Goal: Information Seeking & Learning: Understand process/instructions

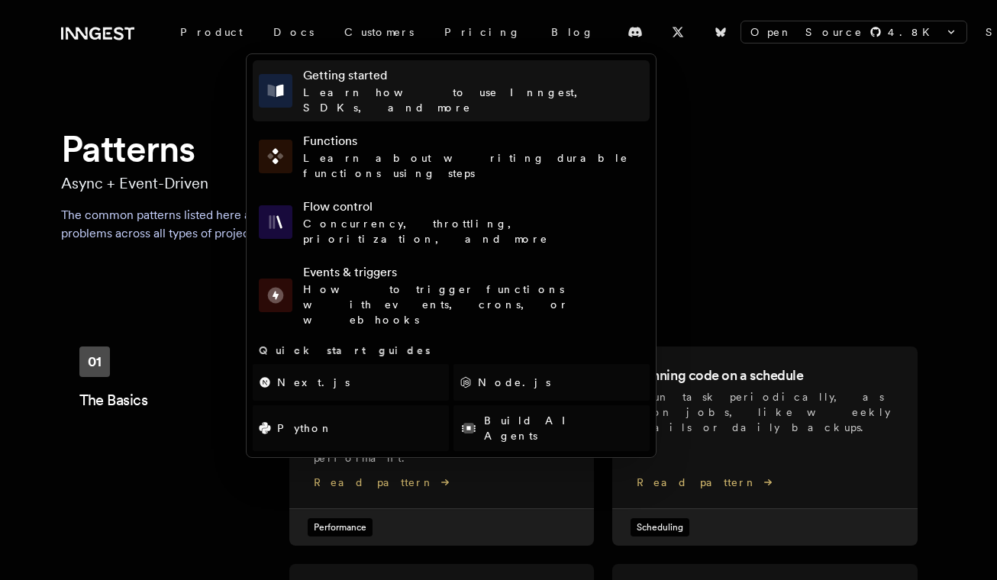
click at [306, 72] on h4 "Getting started" at bounding box center [473, 75] width 340 height 18
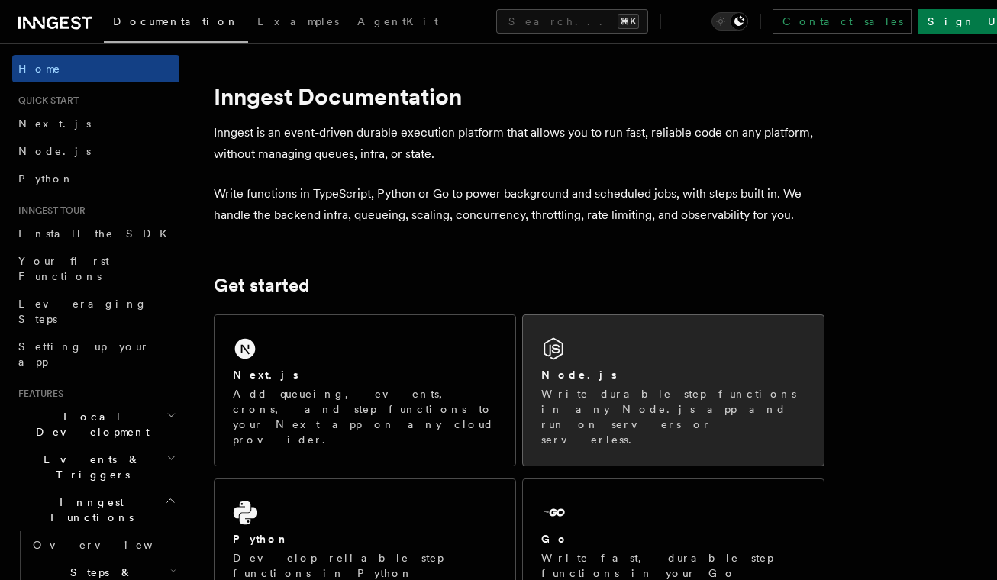
scroll to position [27, 0]
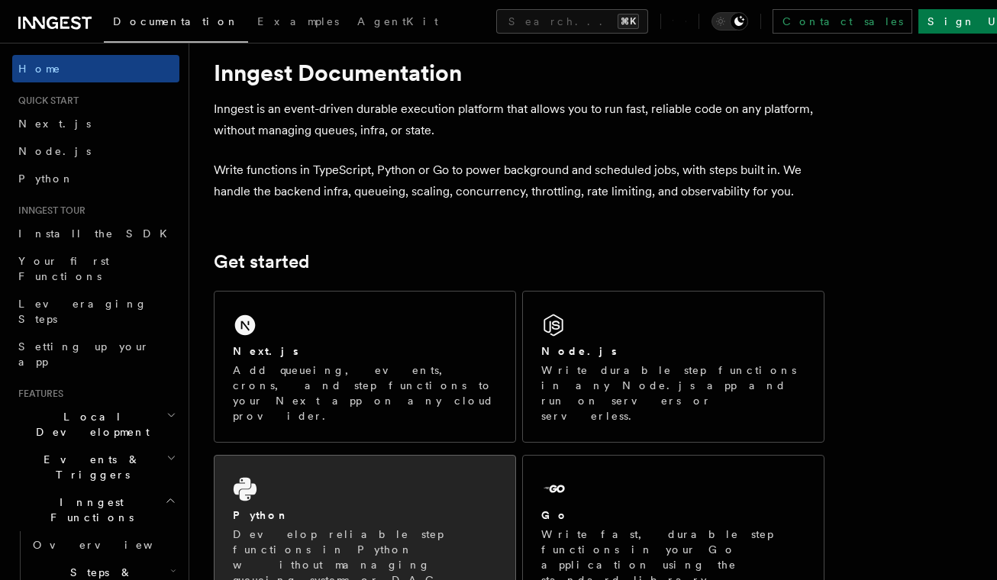
click at [402, 456] on div "Python Develop reliable step functions in Python without managing queueing syst…" at bounding box center [364, 539] width 301 height 166
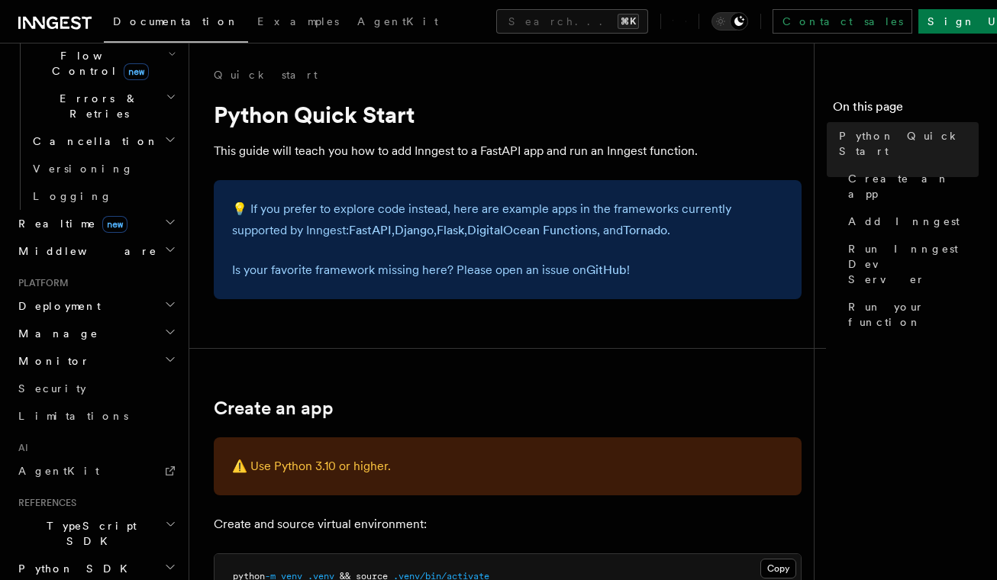
scroll to position [641, 0]
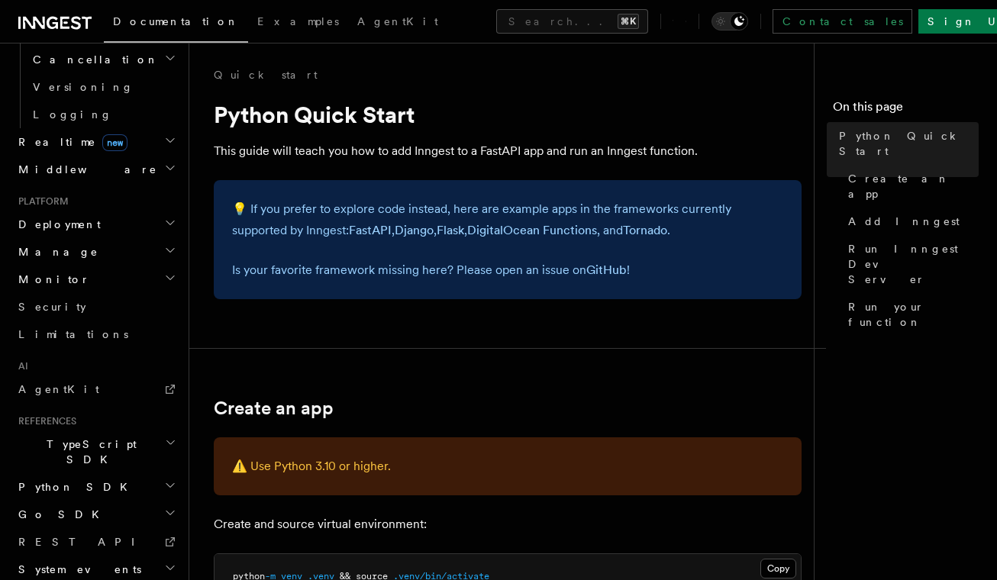
click at [79, 473] on h2 "Python SDK" at bounding box center [95, 486] width 167 height 27
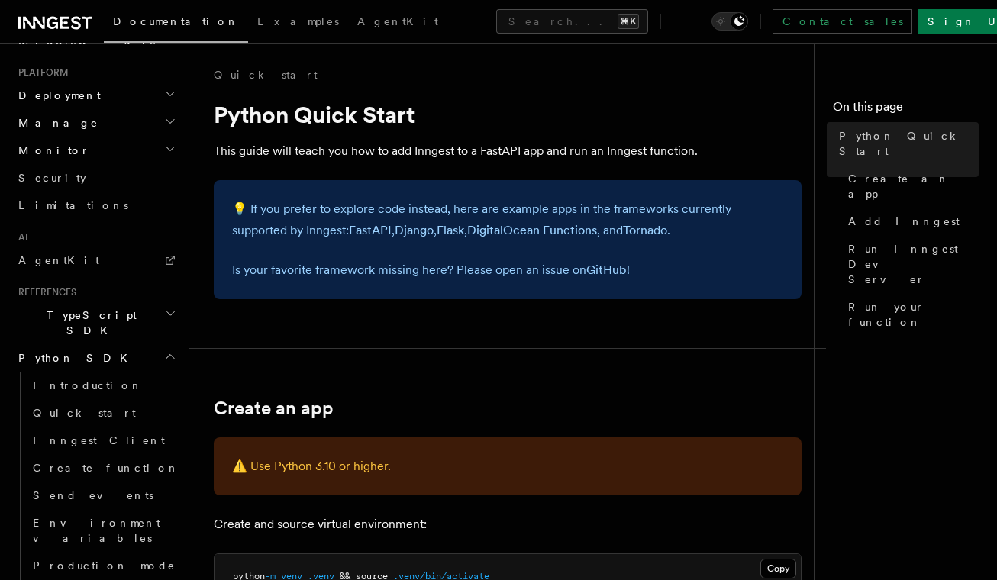
scroll to position [772, 0]
click at [119, 550] on link "Production mode" at bounding box center [103, 563] width 153 height 27
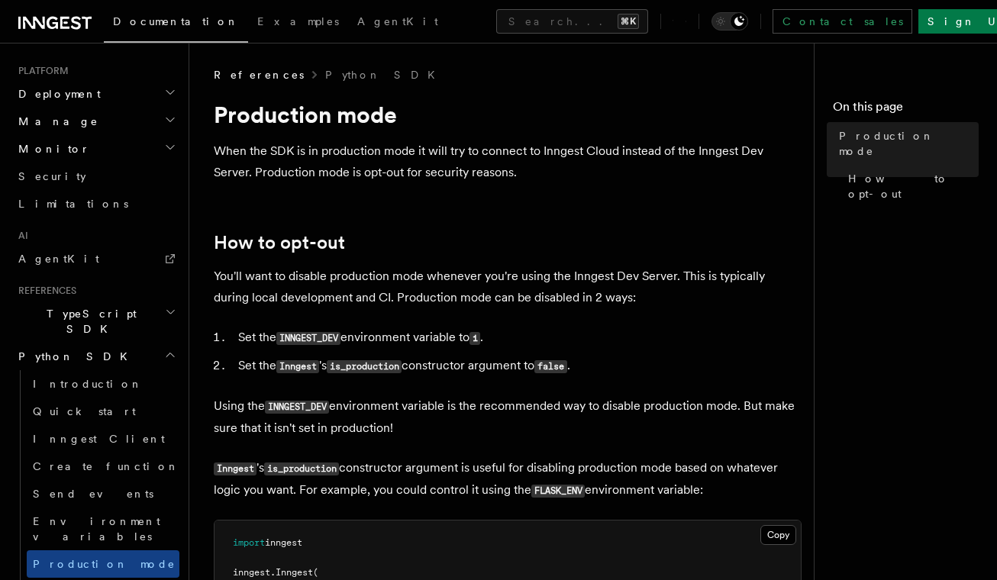
scroll to position [364, 0]
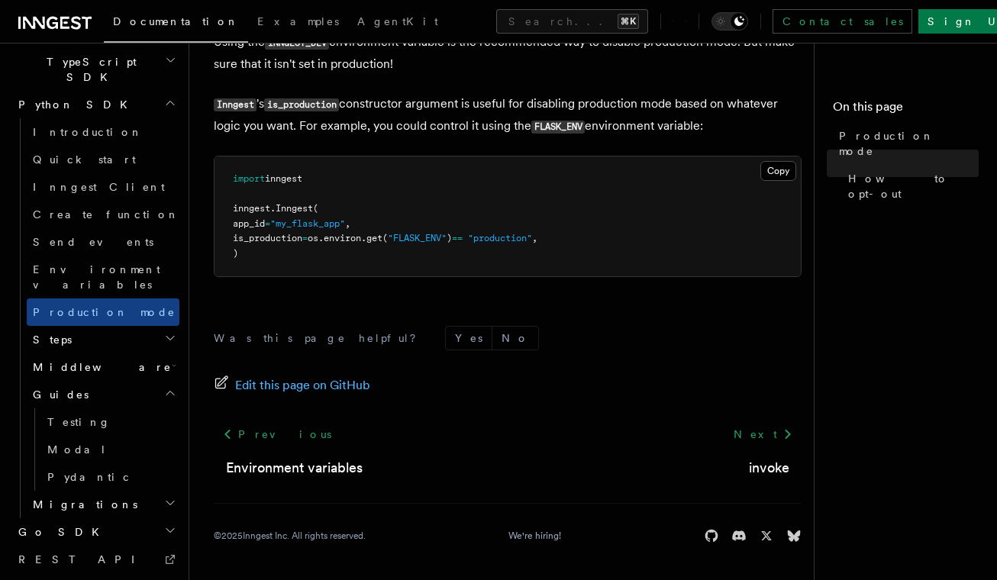
scroll to position [1026, 0]
click at [102, 488] on h2 "Migrations" at bounding box center [103, 501] width 153 height 27
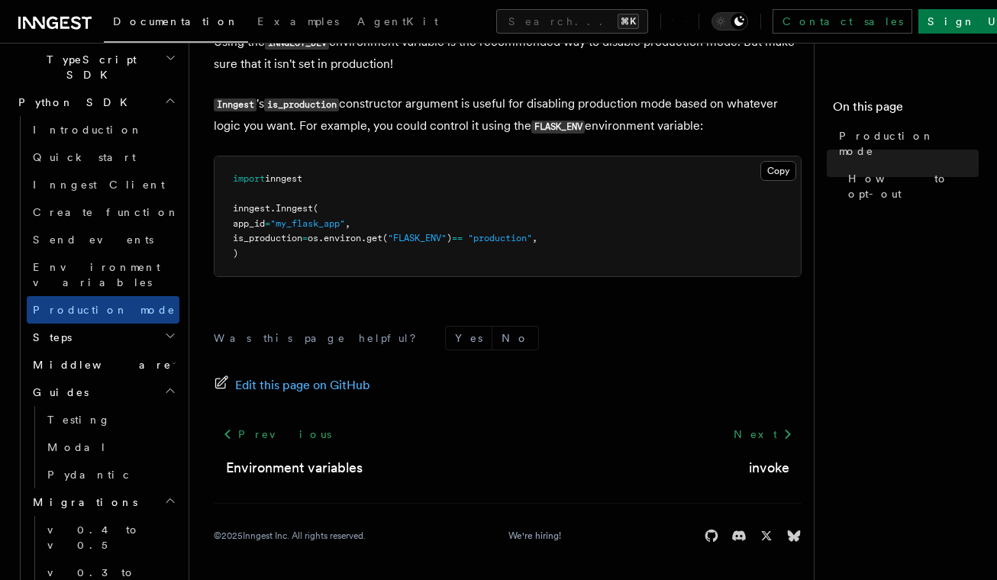
click at [117, 351] on h2 "Middleware" at bounding box center [103, 364] width 153 height 27
click at [119, 324] on h2 "Steps" at bounding box center [103, 337] width 153 height 27
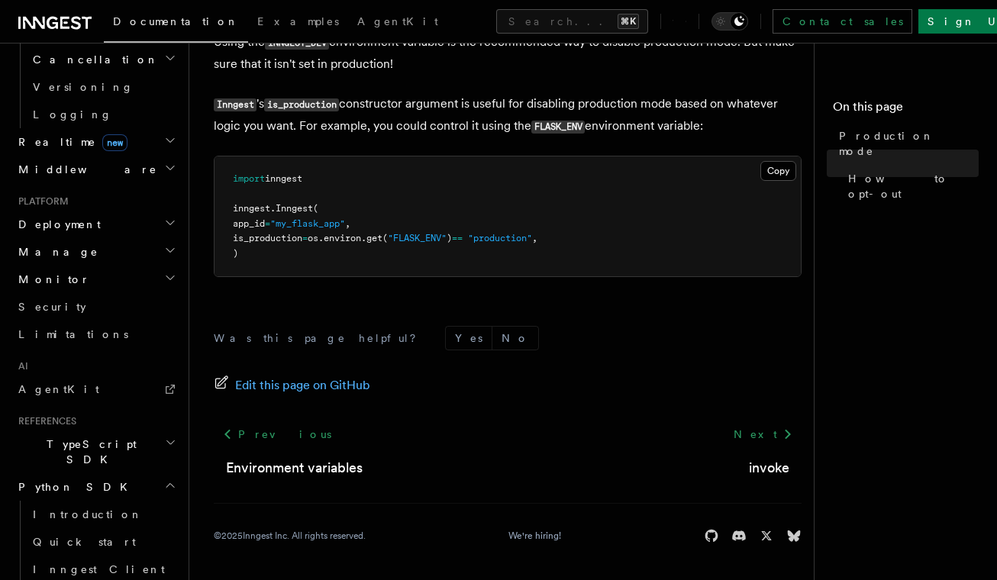
scroll to position [659, 0]
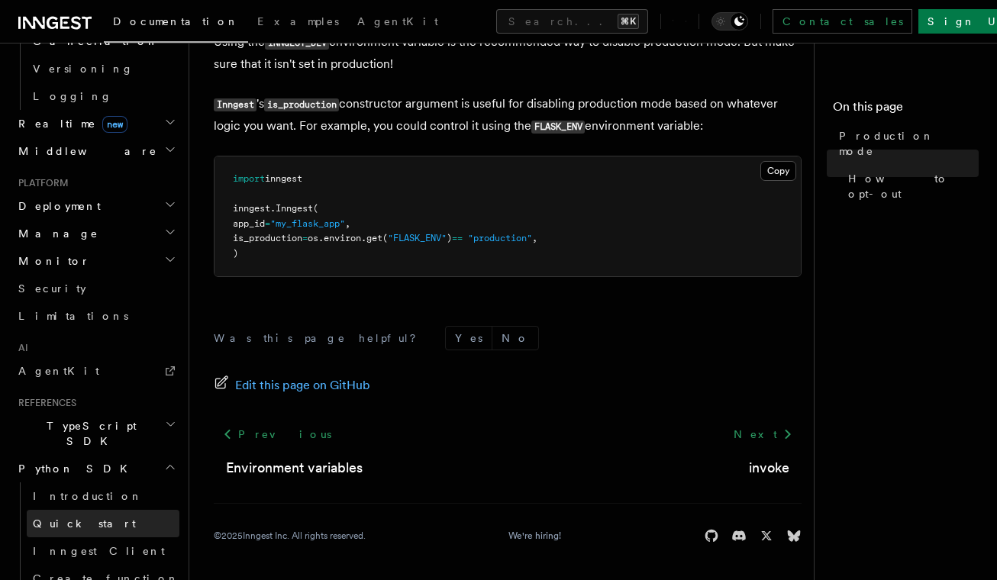
click at [81, 517] on span "Quick start" at bounding box center [84, 523] width 103 height 12
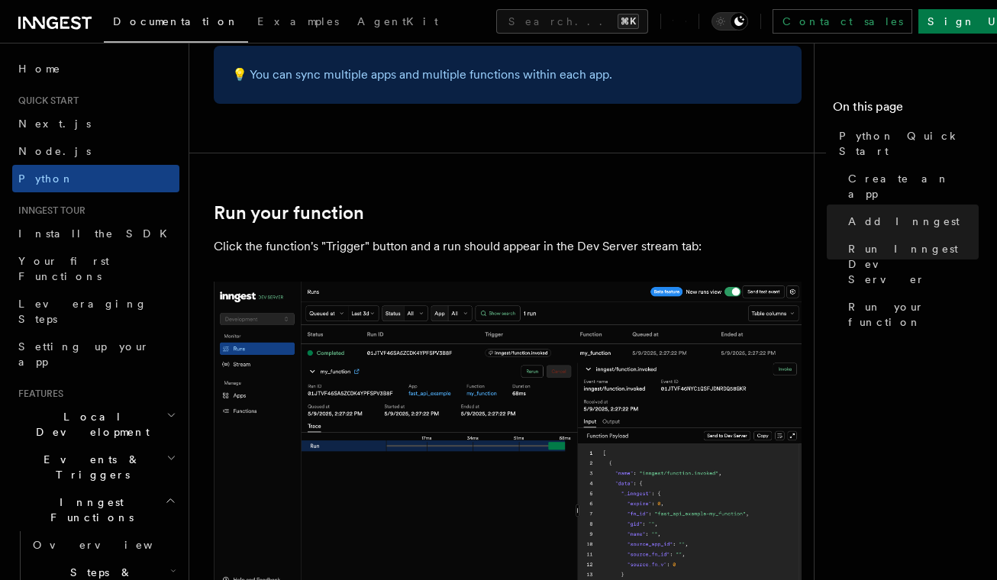
scroll to position [3240, 0]
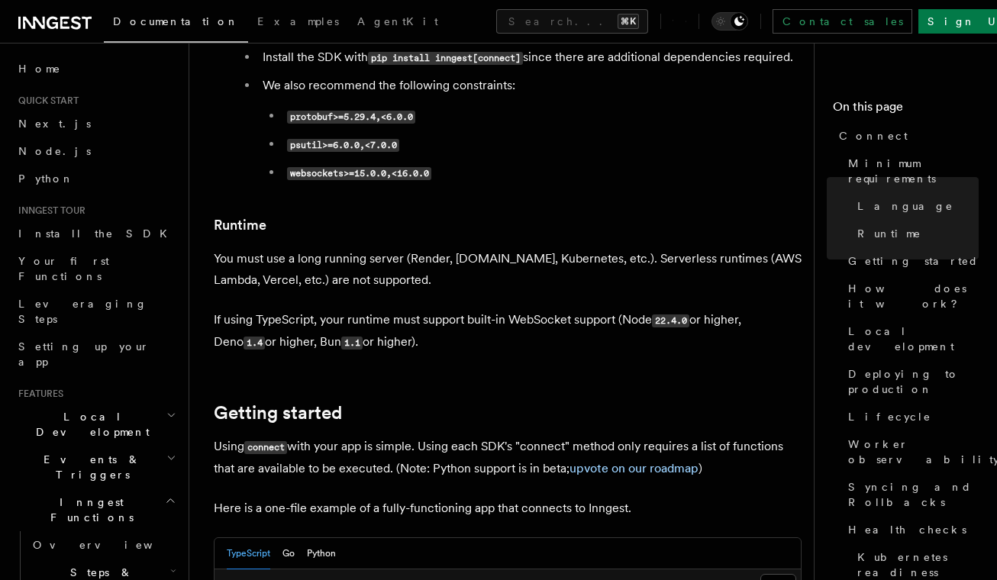
scroll to position [646, 0]
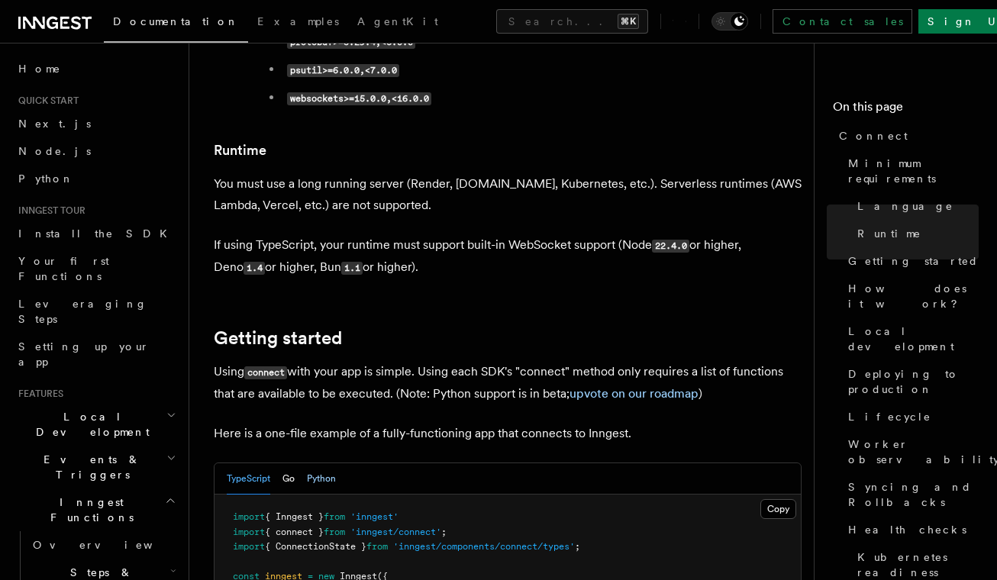
click at [329, 463] on button "Python" at bounding box center [321, 478] width 29 height 31
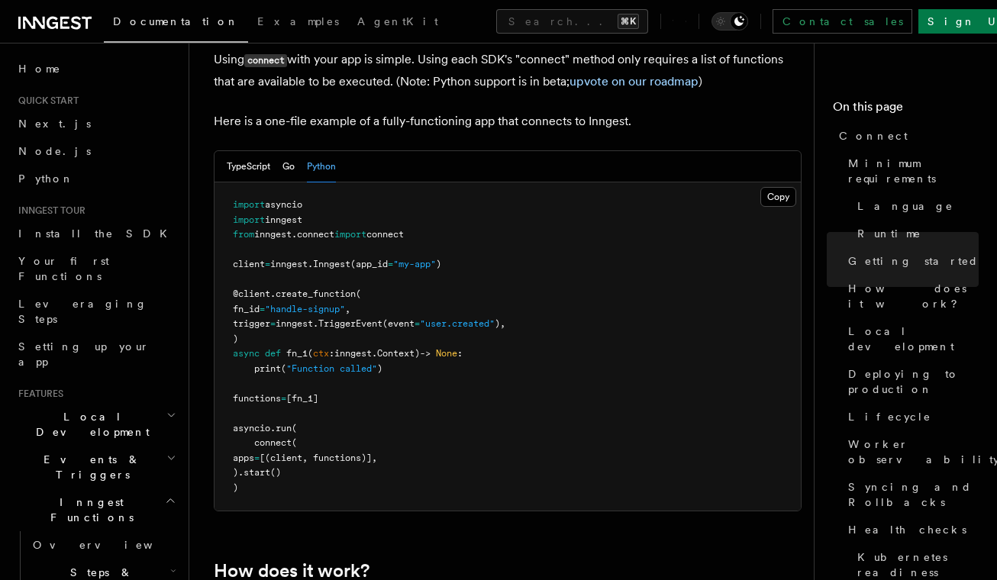
scroll to position [466, 0]
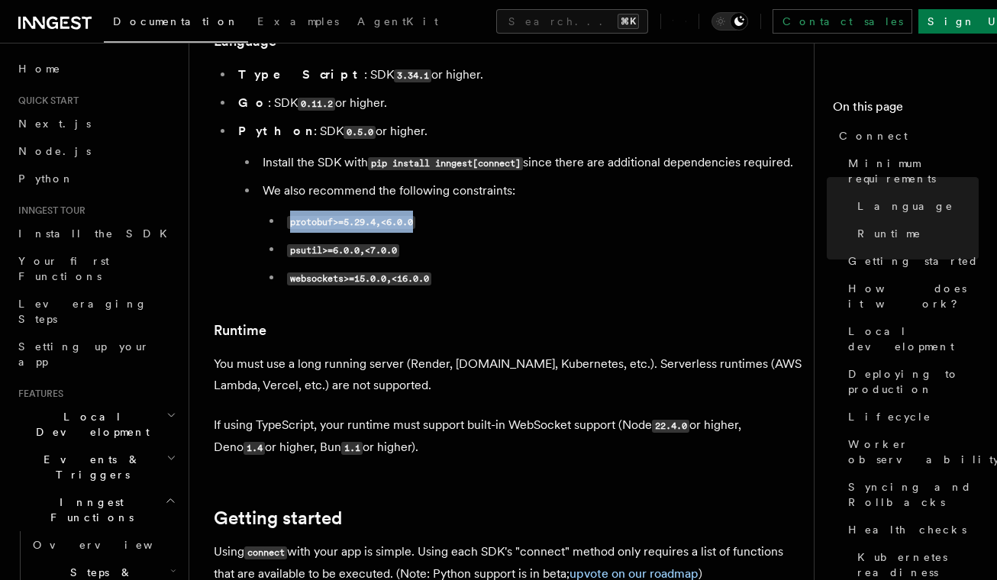
drag, startPoint x: 290, startPoint y: 160, endPoint x: 414, endPoint y: 156, distance: 123.7
click at [414, 216] on code "protobuf>=5.29.4,<6.0.0" at bounding box center [351, 222] width 128 height 13
copy code "protobuf>=5.29.4,<6.0.0"
drag, startPoint x: 288, startPoint y: 185, endPoint x: 402, endPoint y: 185, distance: 113.7
click at [402, 239] on li "psutil>=6.0.0,<7.0.0" at bounding box center [541, 250] width 519 height 22
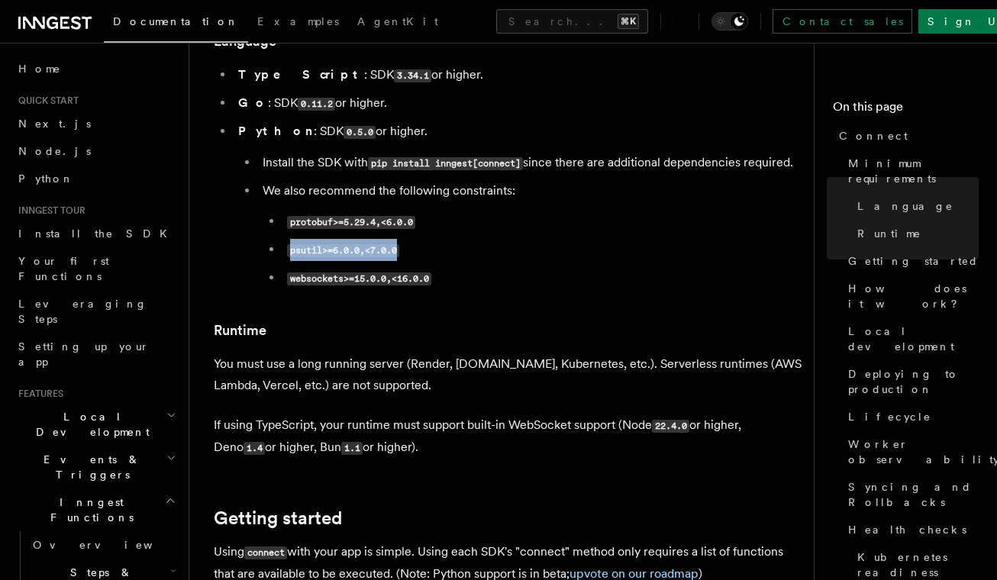
copy code "psutil>=6.0.0,<7.0.0"
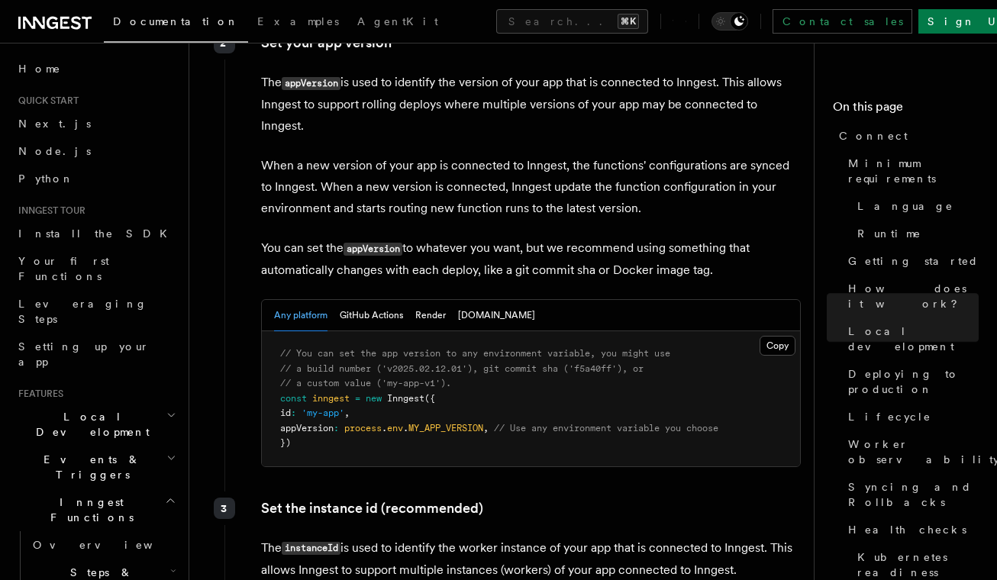
scroll to position [2316, 0]
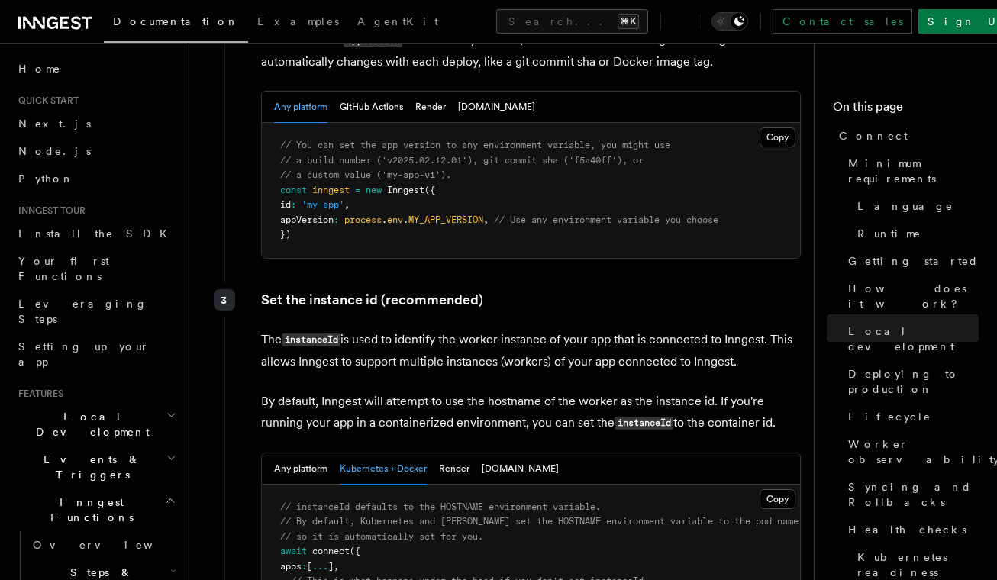
scroll to position [2632, 0]
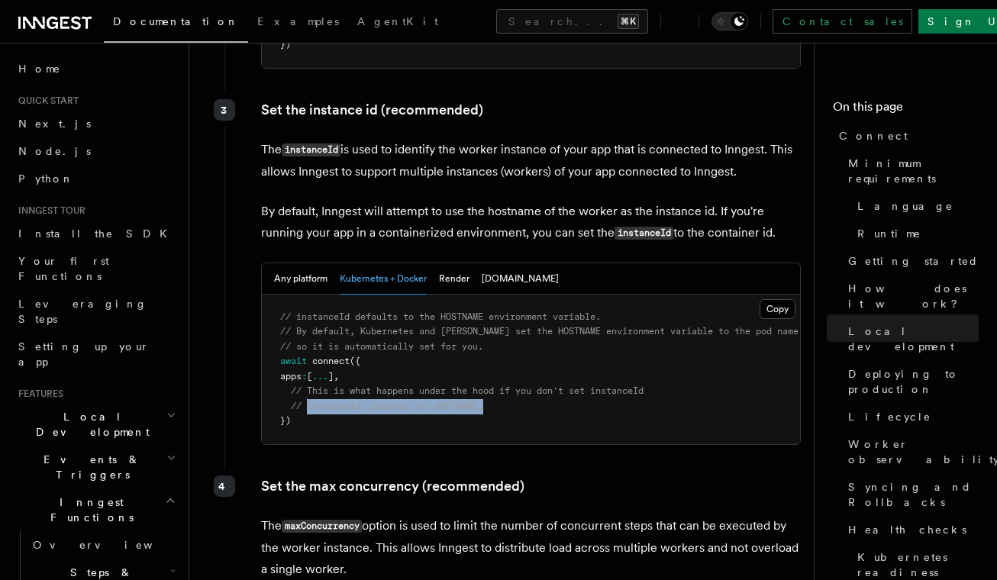
drag, startPoint x: 306, startPoint y: 298, endPoint x: 487, endPoint y: 306, distance: 181.0
click at [487, 306] on pre "// instanceId defaults to the HOSTNAME environment variable. // By default, Kub…" at bounding box center [531, 370] width 538 height 150
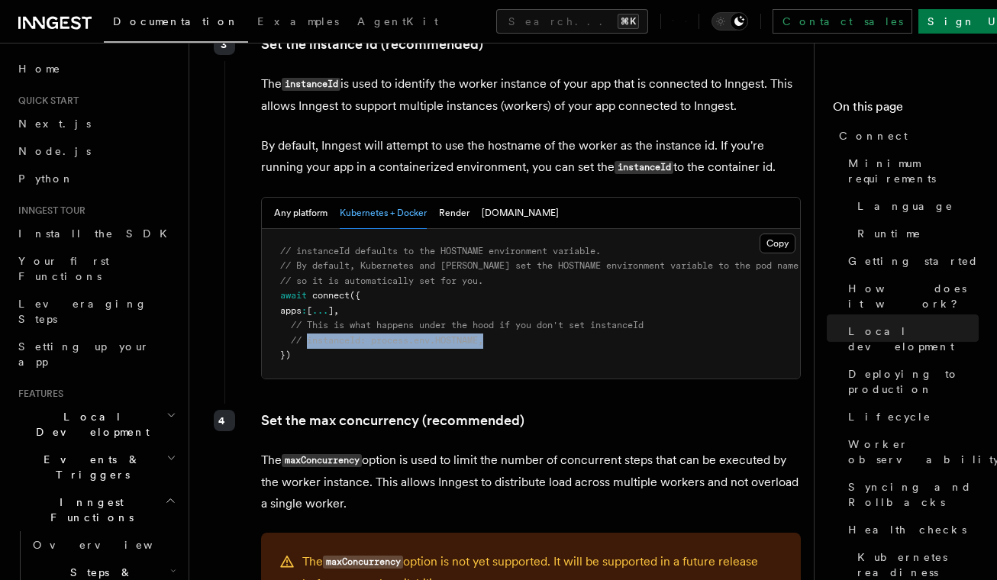
scroll to position [2772, 0]
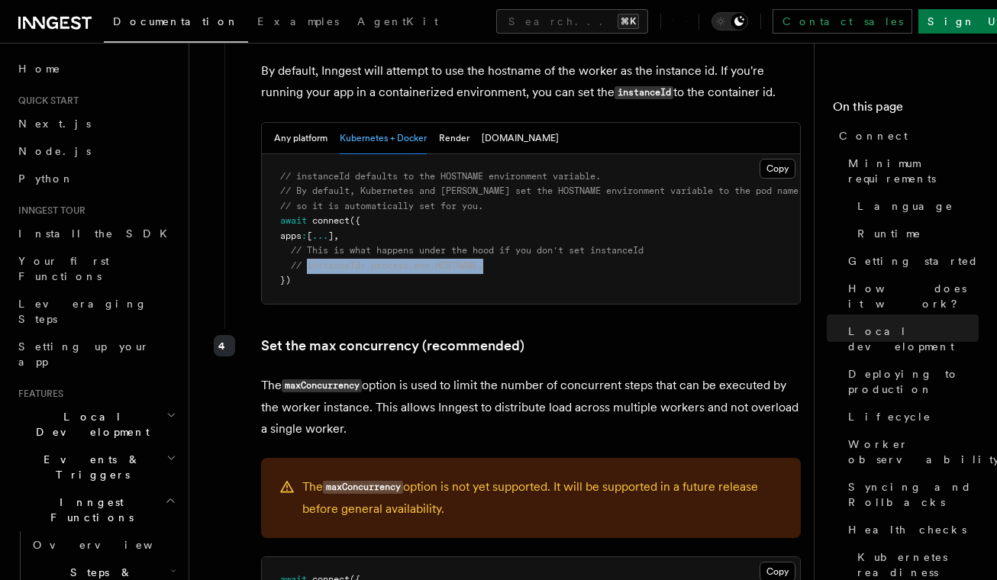
click at [336, 379] on code "maxConcurrency" at bounding box center [322, 385] width 80 height 13
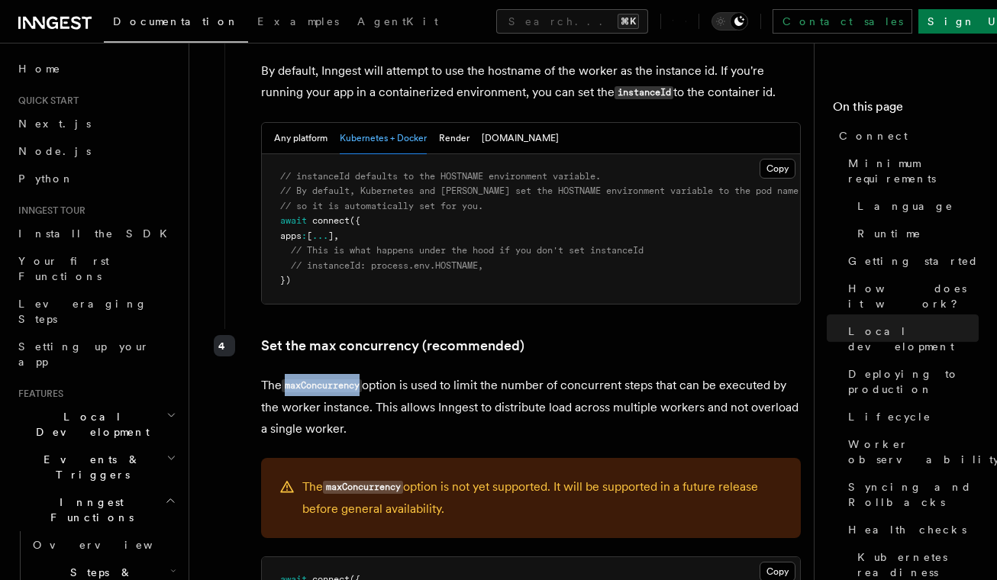
click at [336, 379] on code "maxConcurrency" at bounding box center [322, 385] width 80 height 13
copy code "maxConcurrency"
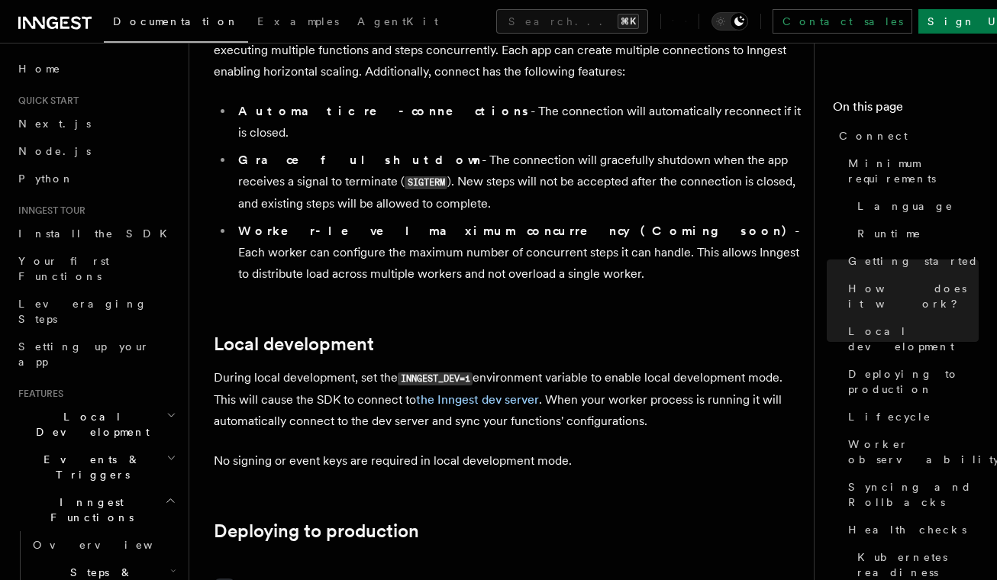
scroll to position [1535, 0]
drag, startPoint x: 401, startPoint y: 292, endPoint x: 484, endPoint y: 287, distance: 83.3
click at [484, 366] on p "During local development, set the INNGEST_DEV=1 environment variable to enable …" at bounding box center [508, 398] width 588 height 65
click at [585, 366] on p "During local development, set the INNGEST_DEV=1 environment variable to enable …" at bounding box center [508, 398] width 588 height 65
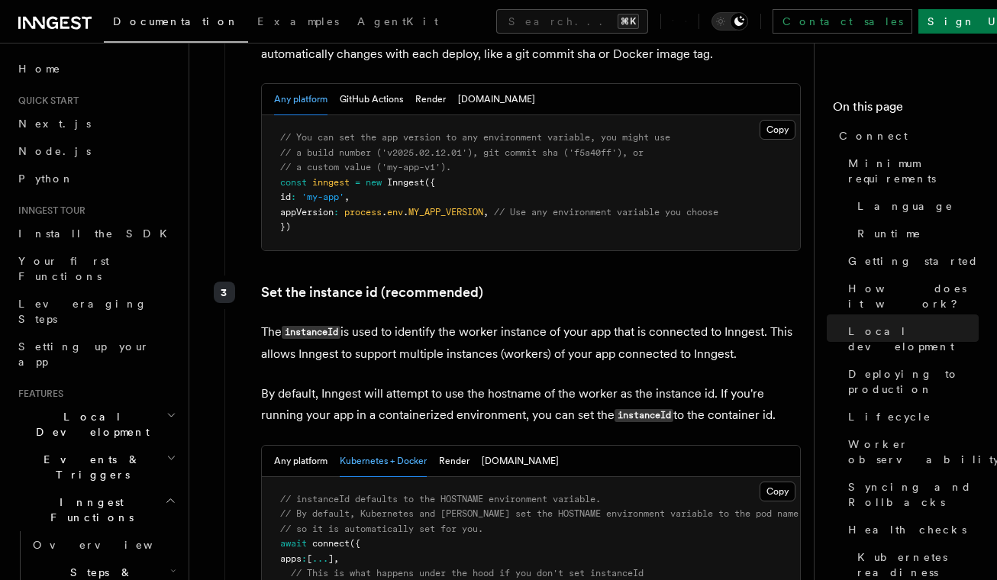
scroll to position [3459, 0]
